Goal: Transaction & Acquisition: Book appointment/travel/reservation

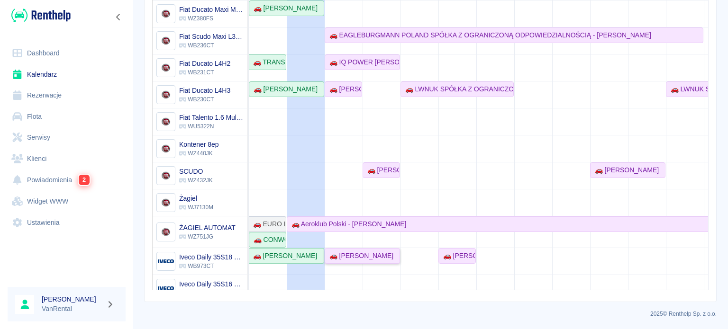
click at [371, 253] on div "🚗 [PERSON_NAME]" at bounding box center [360, 256] width 68 height 10
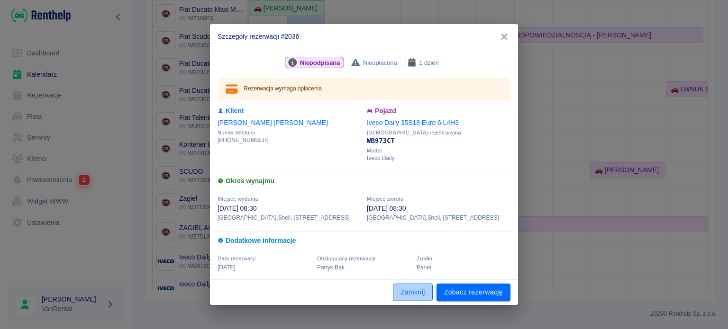
click at [415, 296] on button "Zamknij" at bounding box center [413, 293] width 40 height 18
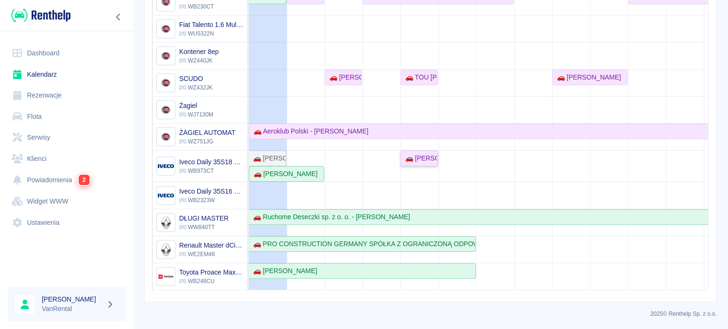
click at [423, 155] on div "🚗 [PERSON_NAME]" at bounding box center [419, 159] width 36 height 10
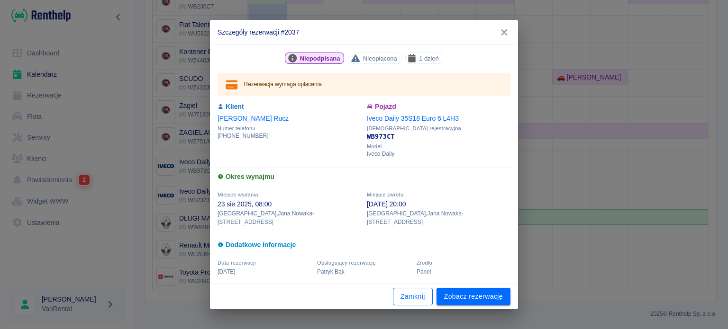
click at [424, 294] on button "Zamknij" at bounding box center [413, 297] width 40 height 18
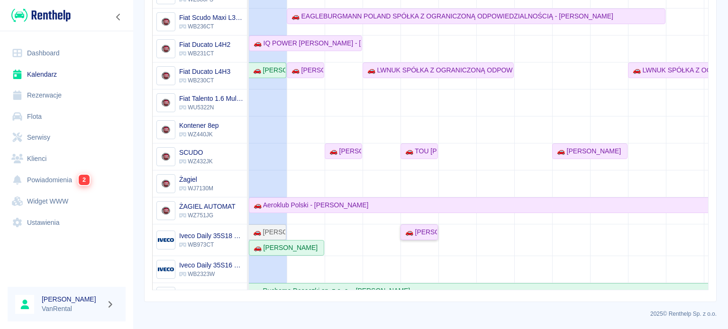
scroll to position [58, 0]
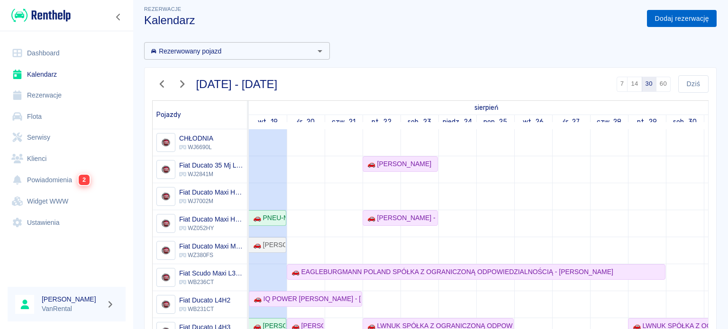
click at [662, 13] on link "Dodaj rezerwację" at bounding box center [682, 19] width 70 height 18
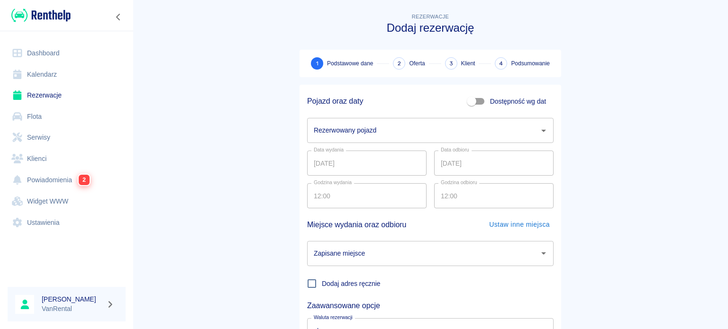
click at [336, 127] on input "Rezerwowany pojazd" at bounding box center [423, 130] width 224 height 17
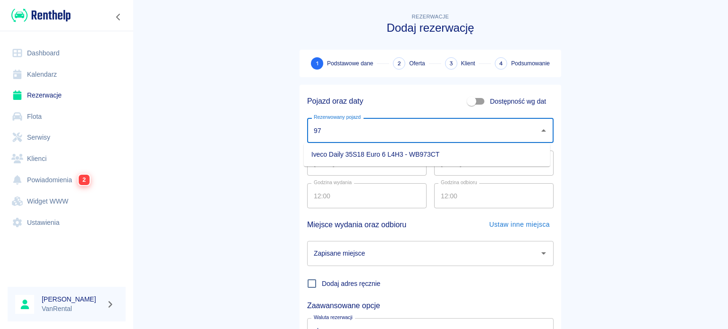
click at [404, 162] on ul "Iveco Daily 35S18 Euro 6 L4H3 - WB973CT" at bounding box center [427, 154] width 246 height 23
click at [403, 157] on li "Iveco Daily 35S18 Euro 6 L4H3 - WB973CT" at bounding box center [427, 155] width 246 height 16
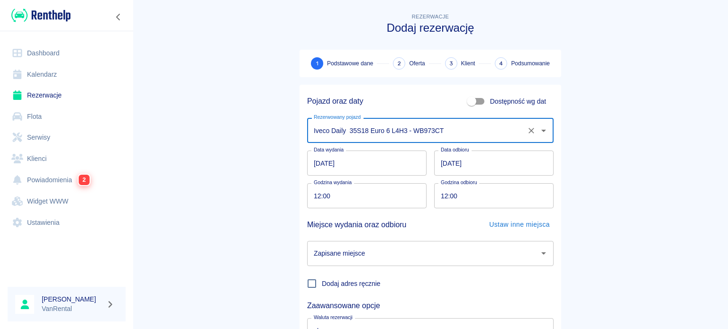
type input "Iveco Daily 35S18 Euro 6 L4H3 - WB973CT"
click at [314, 165] on input "19.08.2025" at bounding box center [366, 163] width 119 height 25
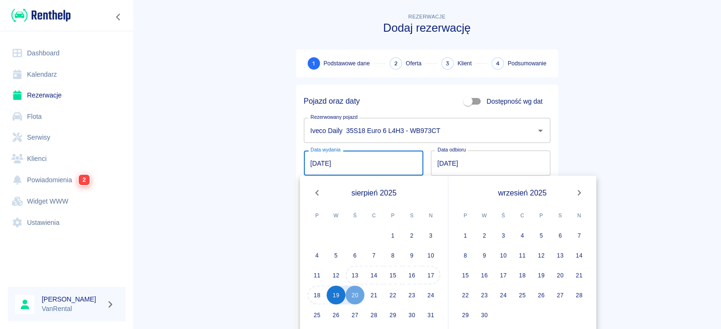
click at [355, 292] on div "20" at bounding box center [354, 295] width 19 height 19
click at [222, 188] on main "Rezerwacje Dodaj rezerwację 1 Podstawowe dane 2 Oferta 3 Klient 4 Podsumowanie …" at bounding box center [427, 197] width 588 height 372
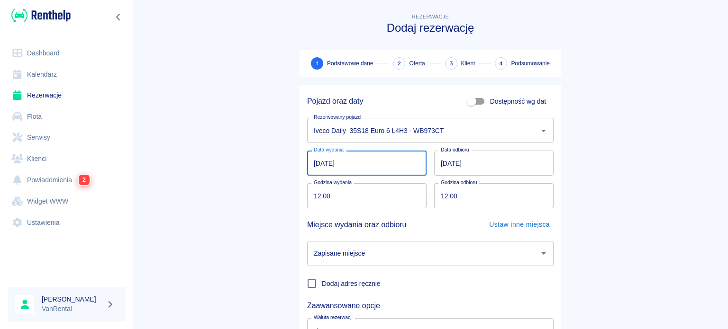
type input "20.08.2025"
click at [435, 163] on input "20.08.2025" at bounding box center [493, 163] width 119 height 25
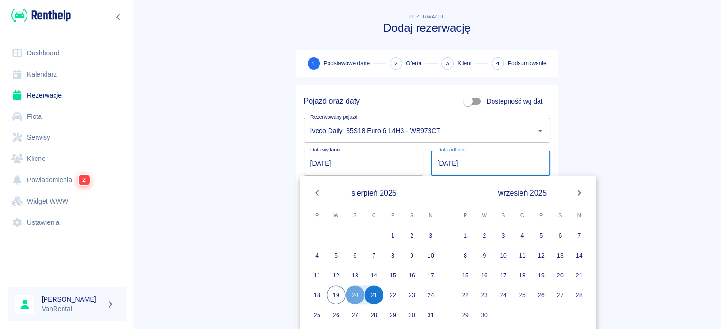
type input "21.08.2025"
drag, startPoint x: 256, startPoint y: 181, endPoint x: 263, endPoint y: 188, distance: 9.4
click at [256, 181] on main "Rezerwacje Dodaj rezerwację 1 Podstawowe dane 2 Oferta 3 Klient 4 Podsumowanie …" at bounding box center [427, 197] width 588 height 372
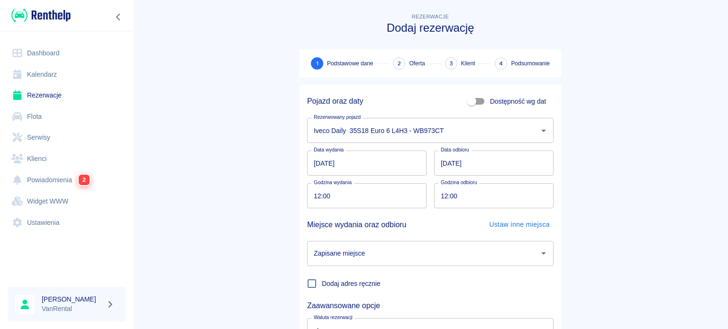
click at [307, 193] on input "12:00" at bounding box center [363, 195] width 113 height 25
type input "11:00"
click at [412, 249] on input "Zapisane miejsce" at bounding box center [423, 253] width 224 height 17
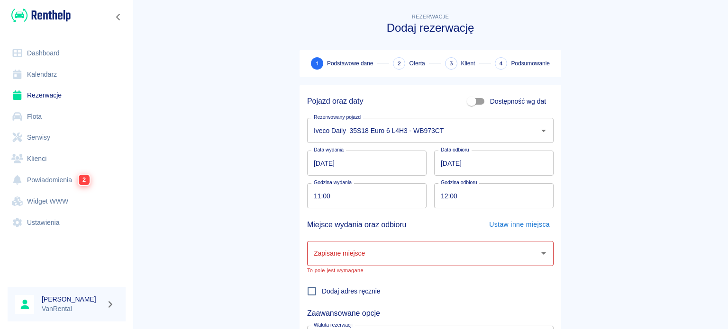
drag, startPoint x: 210, startPoint y: 254, endPoint x: 239, endPoint y: 258, distance: 28.7
click at [212, 253] on main "Rezerwacje Dodaj rezerwację 1 Podstawowe dane 2 Oferta 3 Klient 4 Podsumowanie …" at bounding box center [430, 201] width 595 height 380
click at [329, 290] on span "Dodaj adres ręcznie" at bounding box center [351, 292] width 59 height 10
click at [322, 290] on input "Dodaj adres ręcznie" at bounding box center [312, 291] width 20 height 20
checkbox input "true"
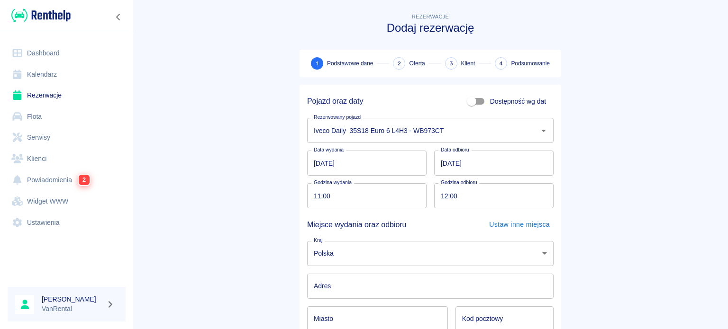
click at [352, 282] on input "Adres" at bounding box center [430, 286] width 246 height 25
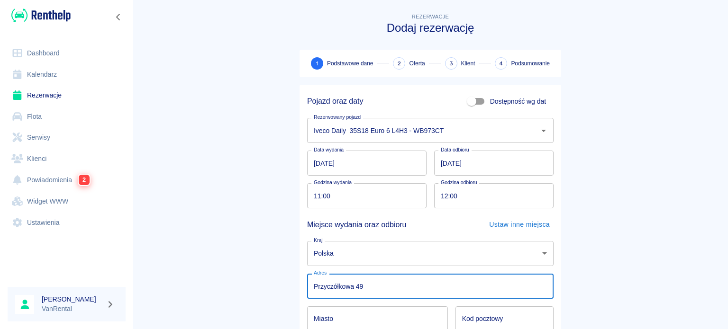
scroll to position [142, 0]
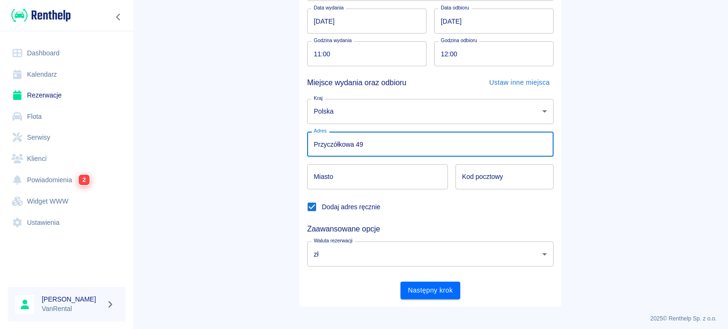
type input "Przyczółkowa 49"
click at [344, 180] on input "Miasto" at bounding box center [377, 176] width 141 height 25
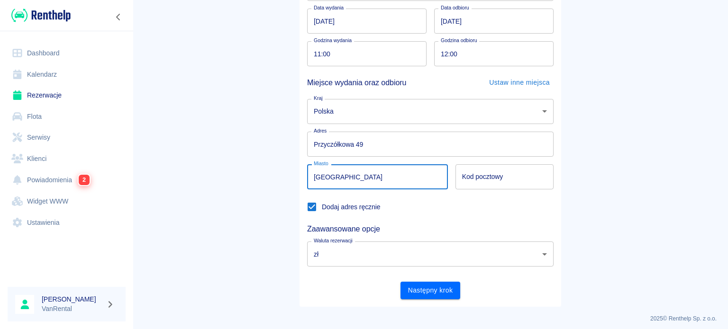
type input "[GEOGRAPHIC_DATA]"
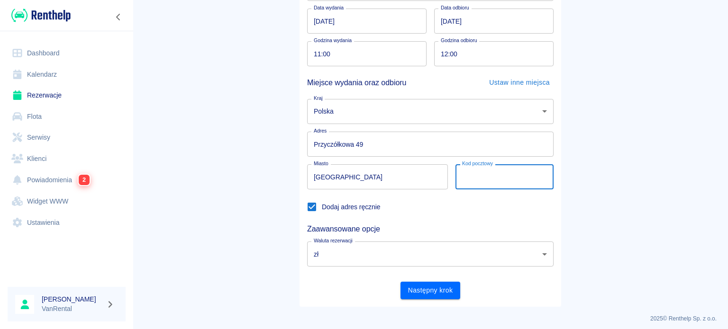
click at [547, 183] on input "Kod pocztowy" at bounding box center [504, 176] width 98 height 25
type input "00-000"
click at [438, 290] on button "Następny krok" at bounding box center [430, 291] width 60 height 18
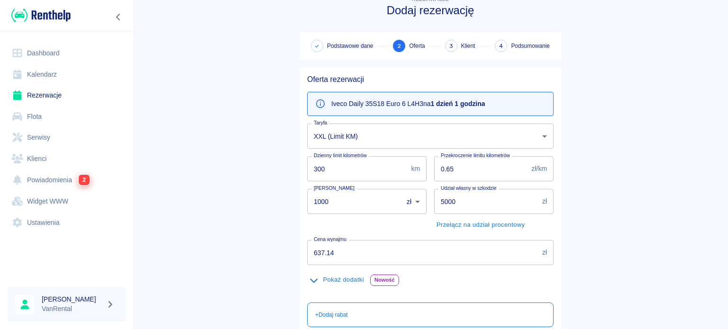
scroll to position [47, 0]
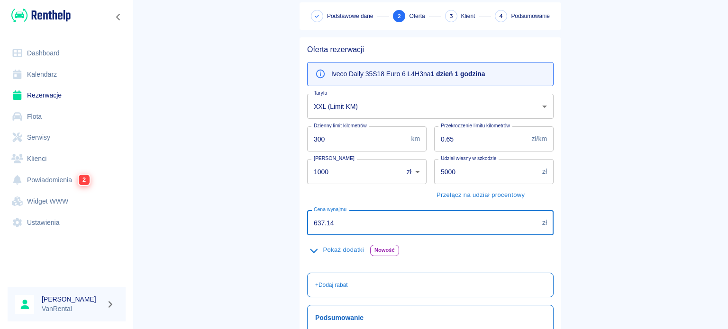
click at [341, 226] on input "637.14" at bounding box center [422, 222] width 231 height 25
click at [339, 248] on button "Pokaż dodatki" at bounding box center [336, 250] width 59 height 15
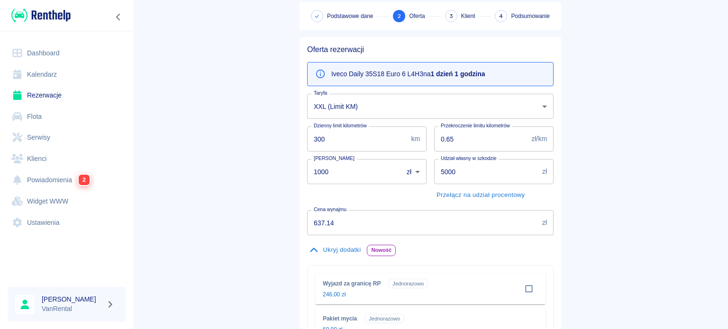
click at [339, 248] on button "Ukryj dodatki" at bounding box center [335, 250] width 56 height 15
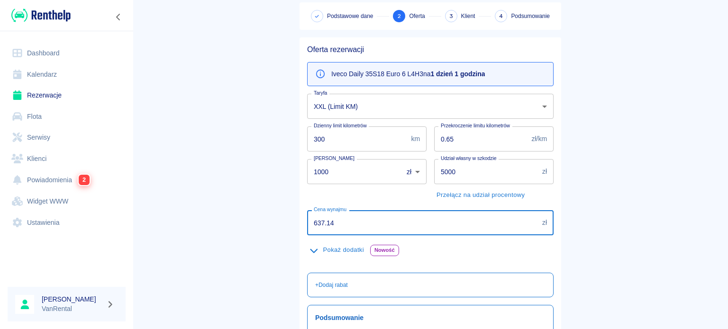
drag, startPoint x: 345, startPoint y: 220, endPoint x: 286, endPoint y: 217, distance: 59.3
click at [288, 217] on div "Rezerwacje Dodaj rezerwację Podstawowe dane 2 Oferta 3 Klient 4 Podsumowanie Of…" at bounding box center [430, 195] width 284 height 478
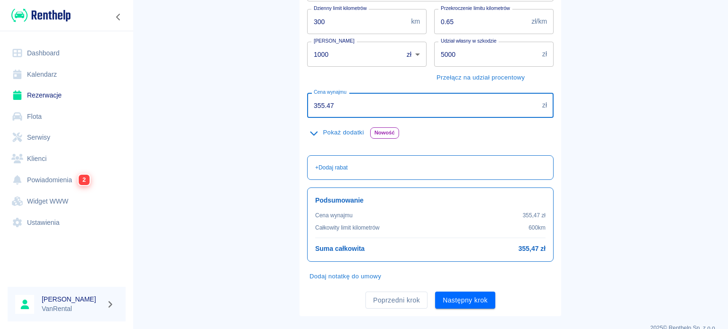
scroll to position [179, 0]
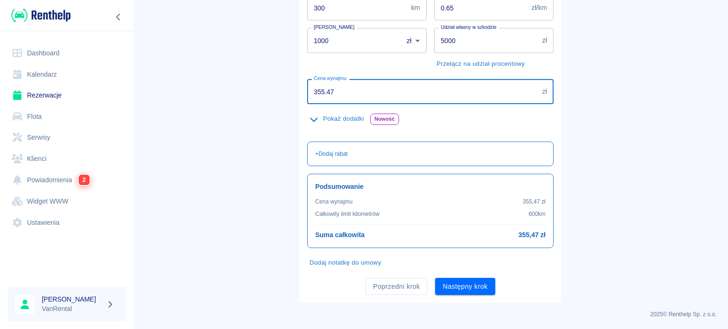
type input "355.47"
click at [344, 122] on button "Pokaż dodatki" at bounding box center [336, 119] width 59 height 15
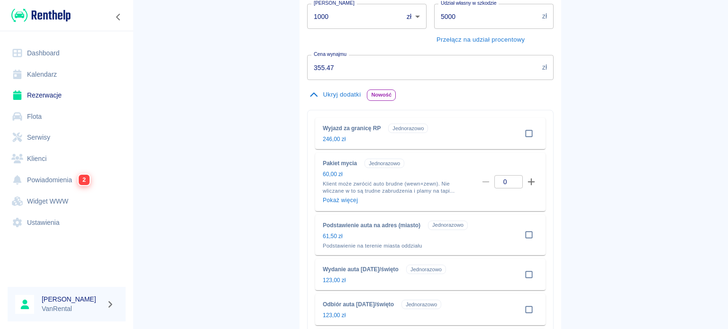
scroll to position [416, 0]
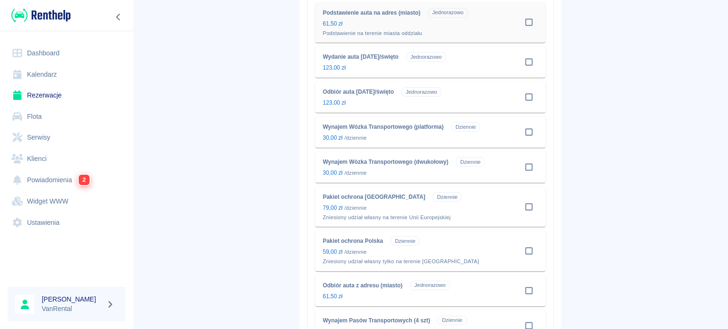
click at [523, 18] on input "checkbox" at bounding box center [529, 22] width 18 height 18
checkbox input "true"
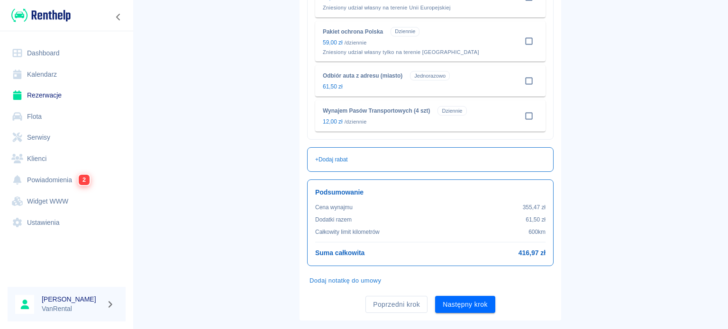
scroll to position [607, 0]
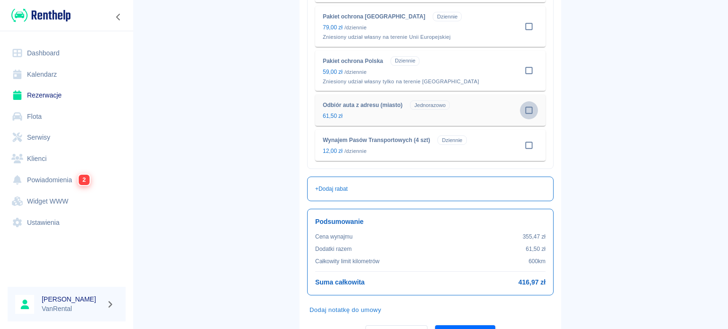
click at [525, 109] on input "checkbox" at bounding box center [529, 110] width 18 height 18
checkbox input "true"
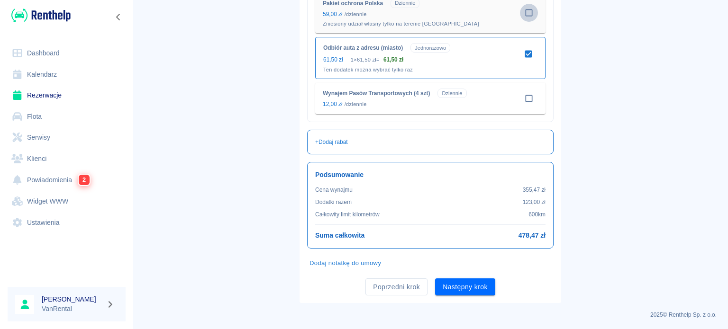
click at [524, 15] on input "checkbox" at bounding box center [529, 13] width 18 height 18
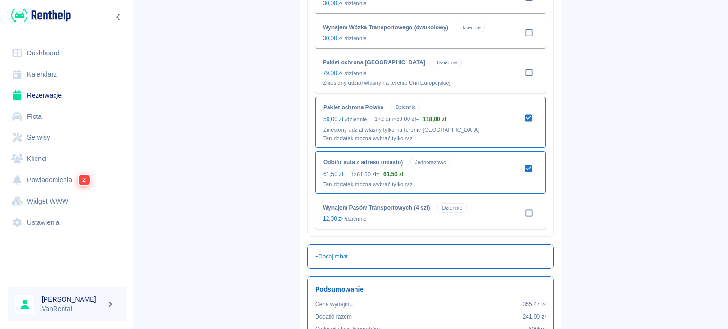
scroll to position [534, 0]
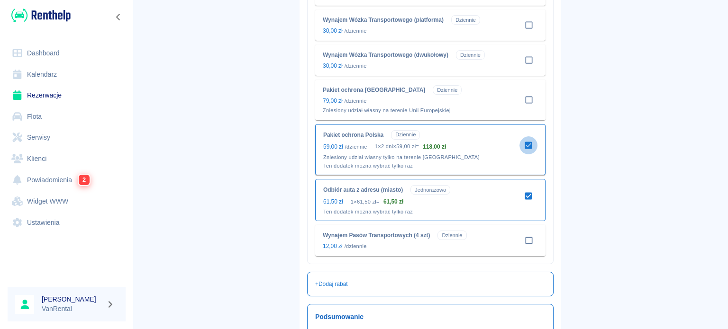
click at [522, 145] on input "checkbox" at bounding box center [528, 145] width 18 height 18
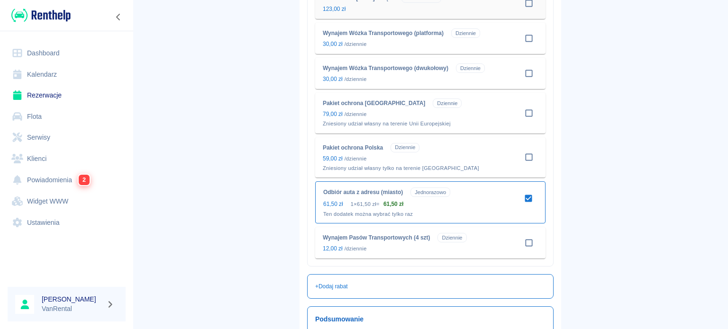
scroll to position [521, 0]
click at [526, 155] on input "checkbox" at bounding box center [529, 157] width 18 height 18
checkbox input "true"
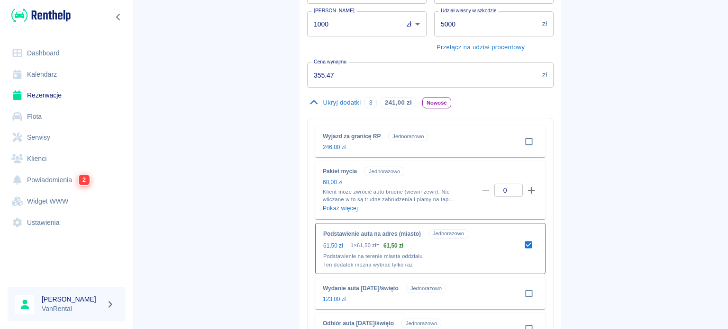
scroll to position [190, 0]
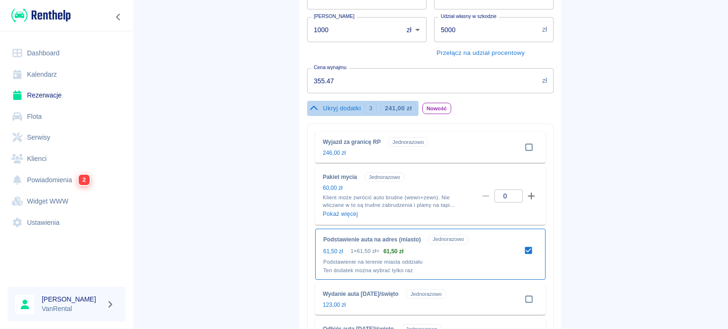
click at [337, 107] on button "Ukryj dodatki 3 241,00 zł" at bounding box center [362, 108] width 111 height 15
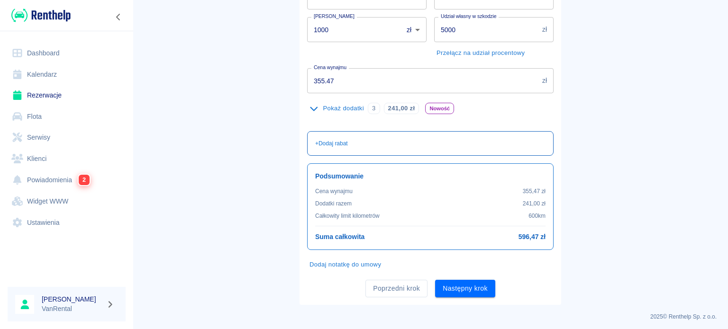
click at [351, 137] on div "+ Dodaj rabat" at bounding box center [430, 143] width 246 height 25
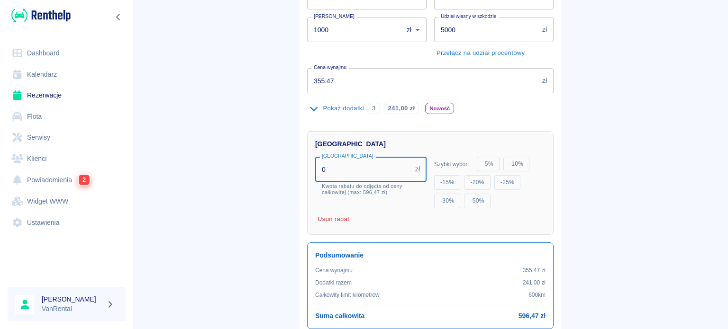
click at [368, 175] on input "0" at bounding box center [363, 169] width 96 height 25
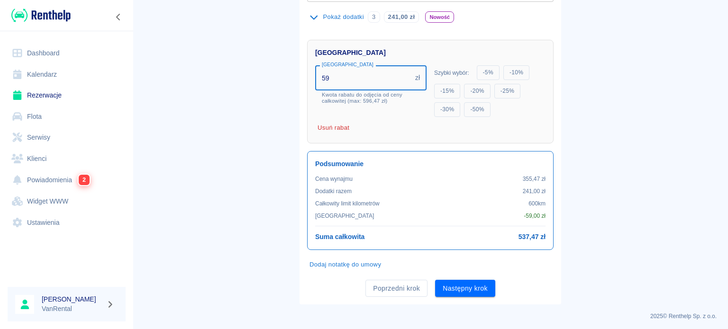
scroll to position [282, 0]
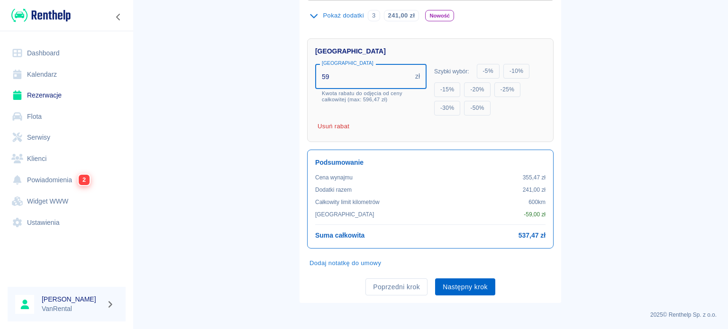
type input "59"
click at [468, 292] on button "Następny krok" at bounding box center [465, 288] width 60 height 18
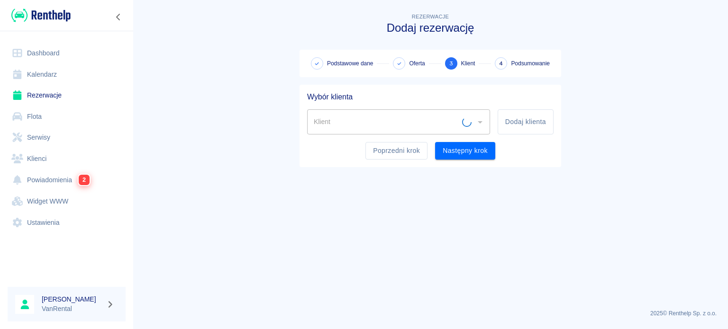
scroll to position [0, 0]
click at [420, 124] on input "Klient" at bounding box center [391, 122] width 160 height 17
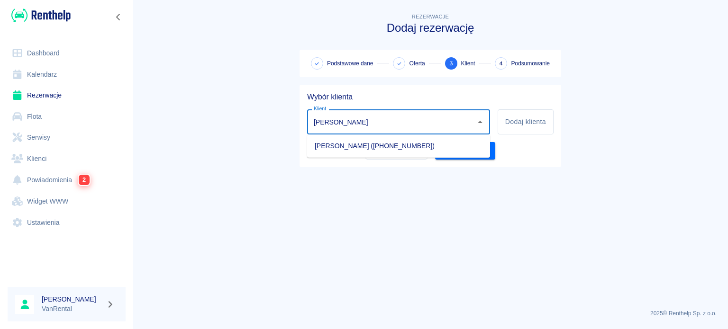
click at [408, 140] on li "[PERSON_NAME] ([PHONE_NUMBER])" at bounding box center [398, 146] width 183 height 16
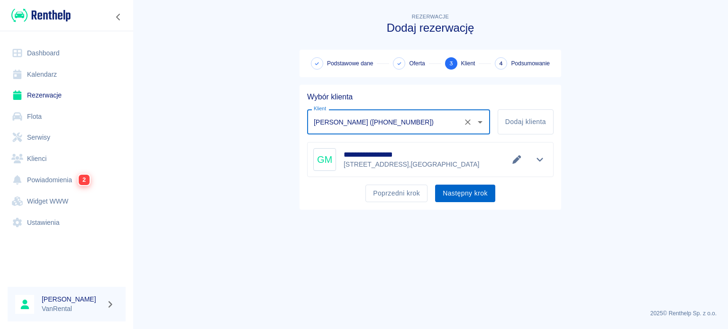
type input "[PERSON_NAME] ([PHONE_NUMBER])"
click at [467, 188] on button "Następny krok" at bounding box center [465, 194] width 60 height 18
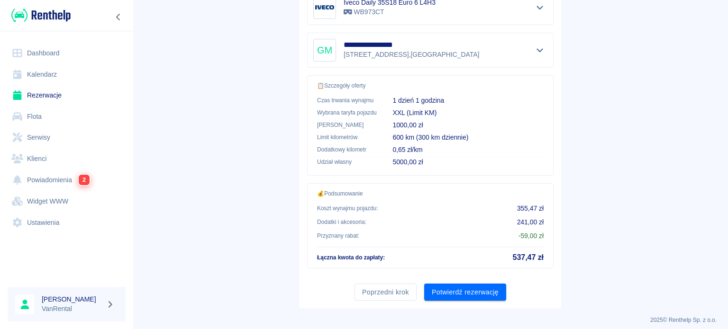
scroll to position [208, 0]
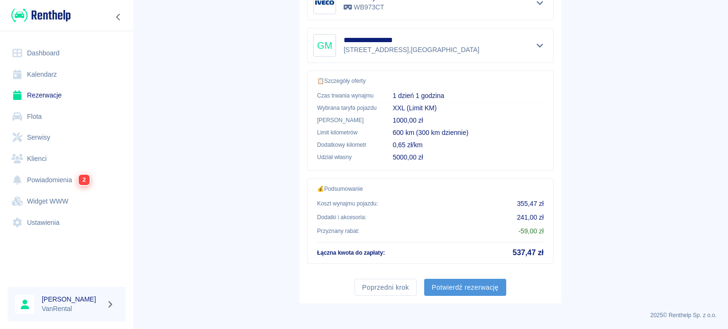
click at [480, 279] on button "Potwierdź rezerwację" at bounding box center [465, 288] width 82 height 18
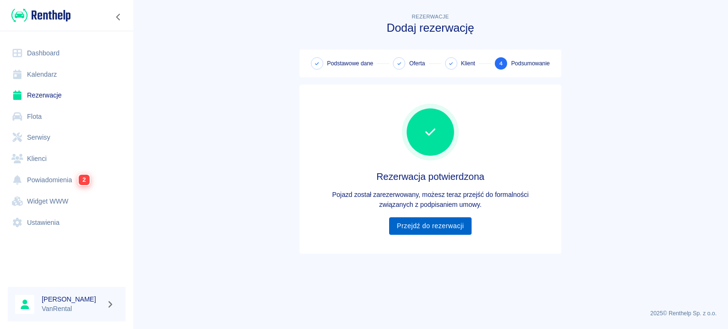
click at [458, 233] on link "Przejdź do rezerwacji" at bounding box center [430, 226] width 82 height 18
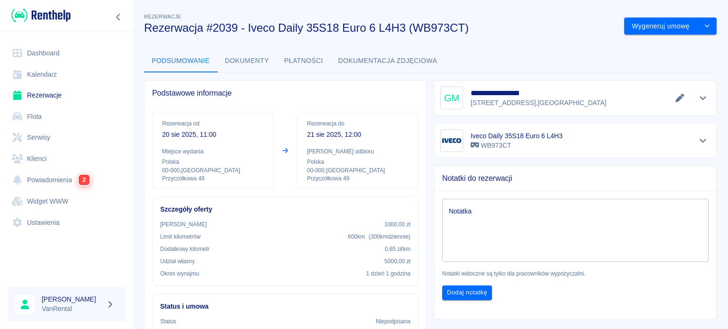
click at [52, 76] on link "Kalendarz" at bounding box center [67, 74] width 118 height 21
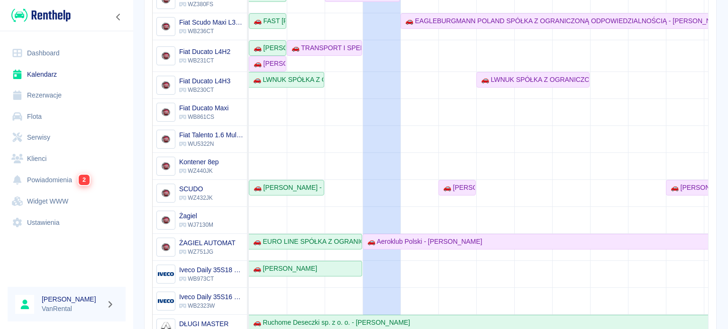
scroll to position [198, 0]
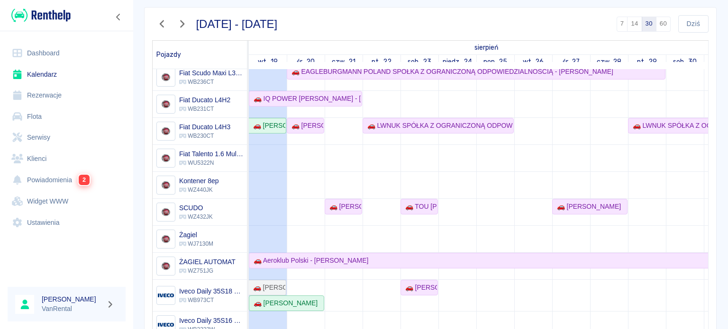
scroll to position [190, 0]
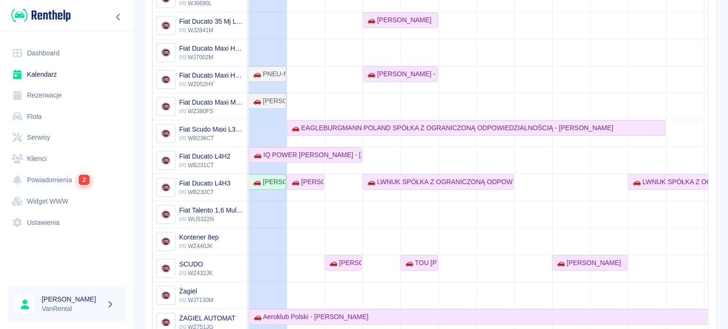
scroll to position [150, 0]
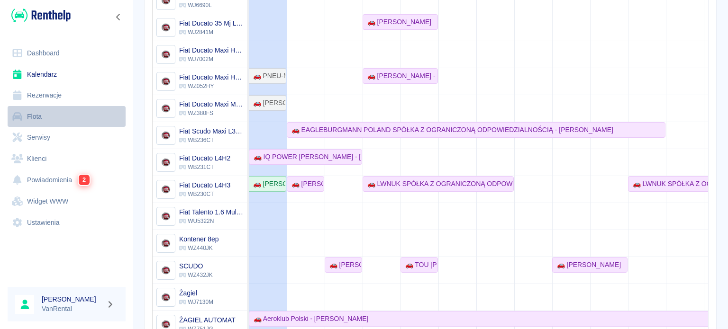
click at [51, 118] on link "Flota" at bounding box center [67, 116] width 118 height 21
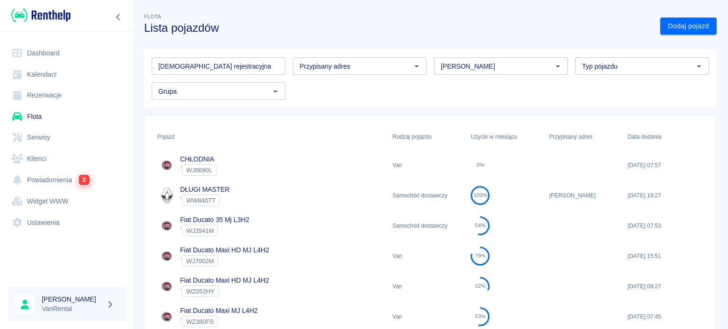
click at [38, 157] on link "Klienci" at bounding box center [67, 158] width 118 height 21
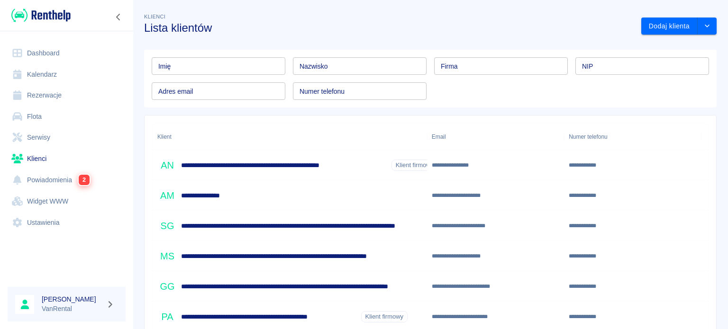
click at [456, 72] on input "Firma" at bounding box center [501, 66] width 134 height 18
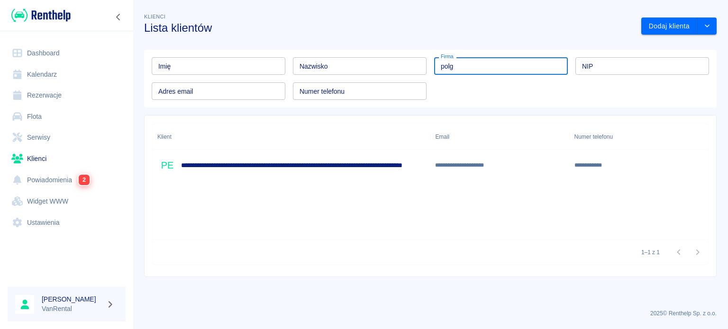
type input "polg"
click at [287, 172] on div "**********" at bounding box center [366, 165] width 418 height 20
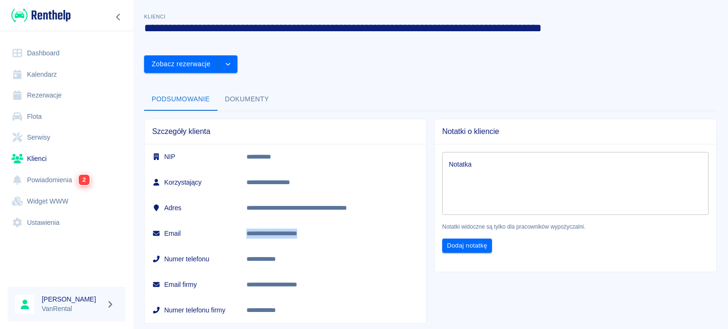
drag, startPoint x: 256, startPoint y: 208, endPoint x: 349, endPoint y: 209, distance: 92.9
click at [349, 221] on td "**********" at bounding box center [332, 234] width 187 height 26
copy p "**********"
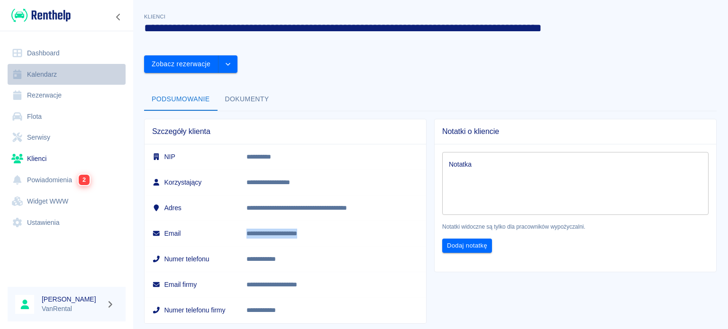
click at [63, 78] on link "Kalendarz" at bounding box center [67, 74] width 118 height 21
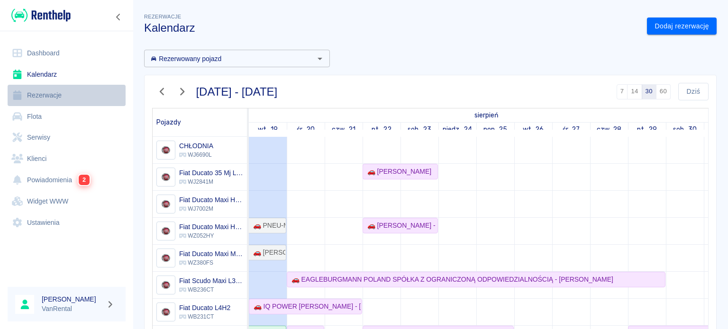
click at [53, 97] on link "Rezerwacje" at bounding box center [67, 95] width 118 height 21
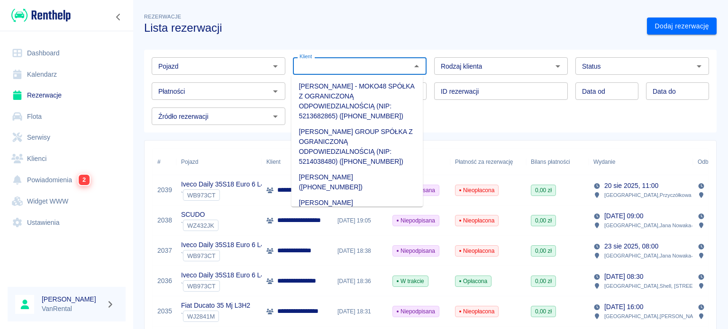
click at [326, 66] on input "Klient" at bounding box center [352, 66] width 112 height 12
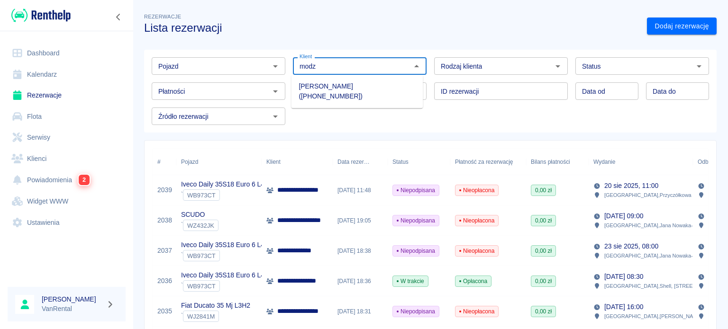
click at [335, 87] on li "[PERSON_NAME] ([PHONE_NUMBER])" at bounding box center [357, 92] width 132 height 26
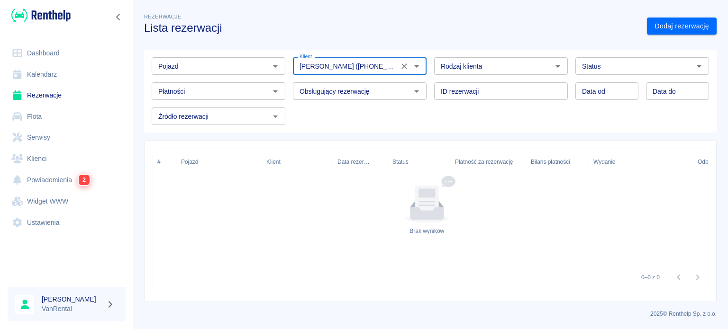
type input "[PERSON_NAME] ([PHONE_NUMBER])"
click at [648, 64] on input "Status" at bounding box center [634, 66] width 112 height 12
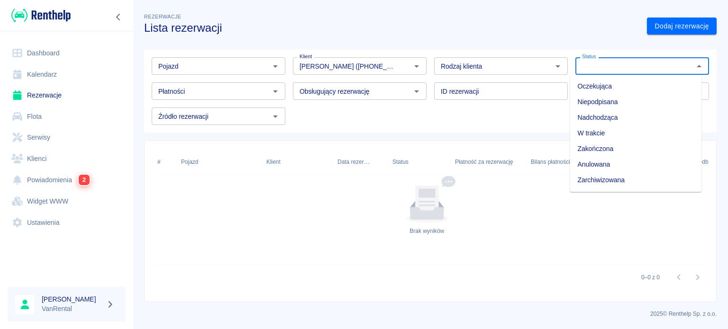
click at [603, 175] on li "Zarchiwizowana" at bounding box center [636, 180] width 132 height 16
type input "Zarchiwizowana"
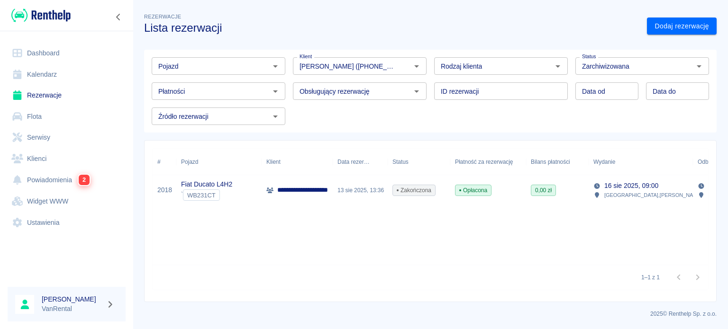
click at [220, 186] on p "Fiat Ducato L4H2" at bounding box center [206, 185] width 51 height 10
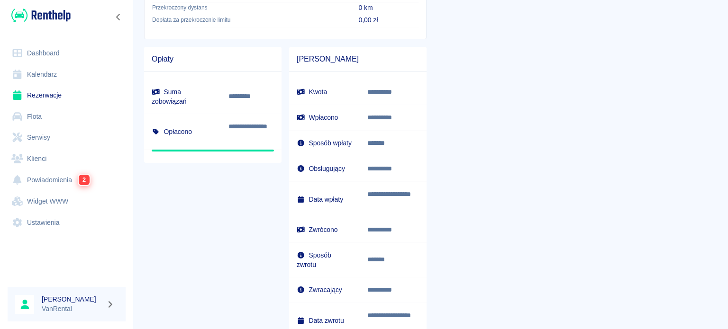
scroll to position [569, 0]
